Goal: Information Seeking & Learning: Find contact information

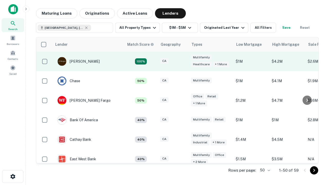
click at [182, 61] on div "CA" at bounding box center [173, 61] width 26 height 7
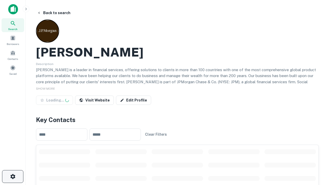
click at [13, 176] on icon "button" at bounding box center [13, 176] width 6 height 6
